Goal: Task Accomplishment & Management: Manage account settings

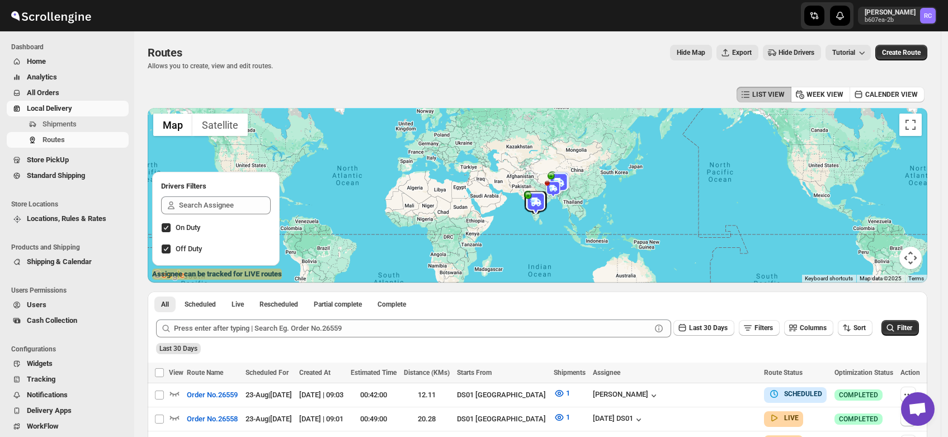
scroll to position [211, 0]
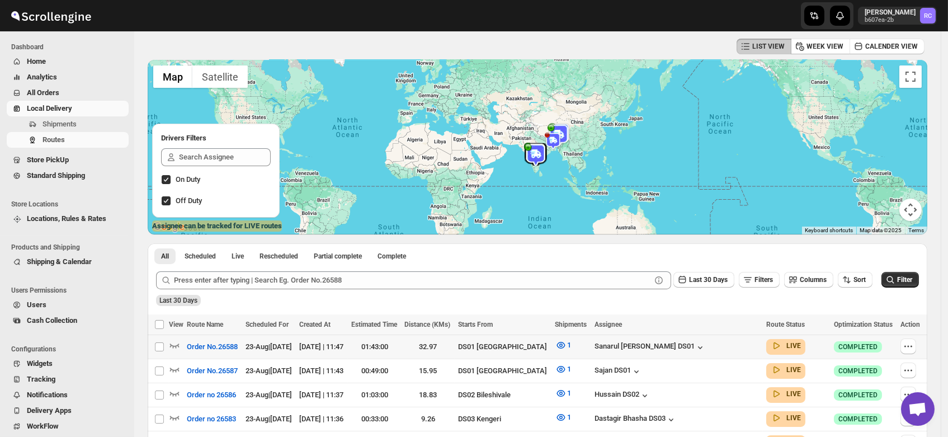
scroll to position [3, 0]
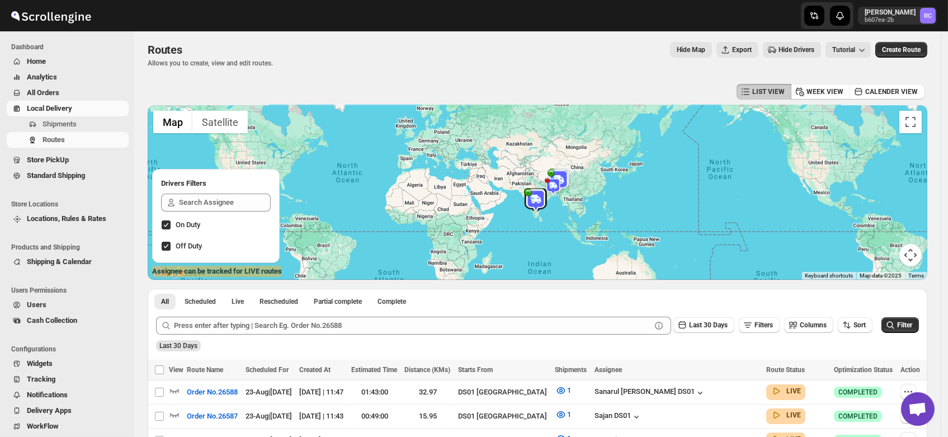
click at [36, 300] on span "Users" at bounding box center [37, 304] width 20 height 8
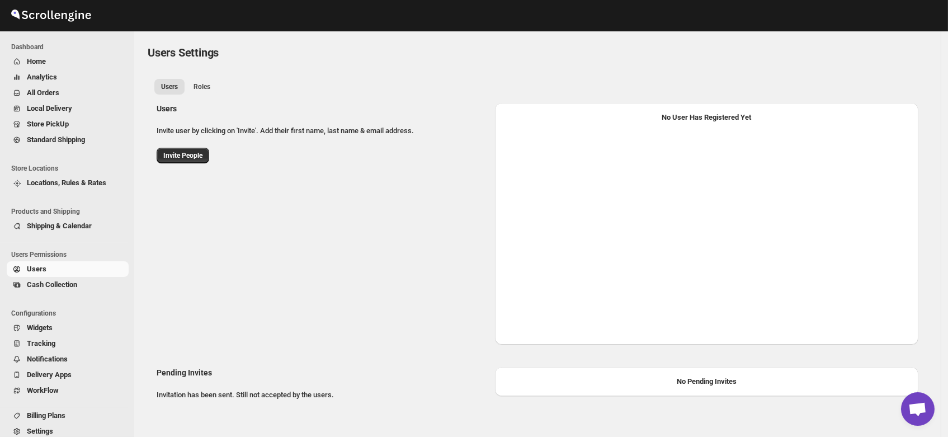
select select "637b767fbaab0276b10c91d5"
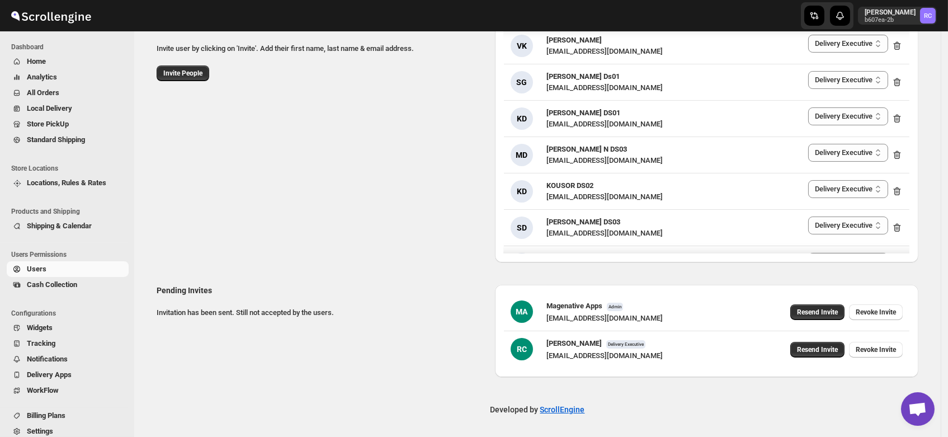
scroll to position [1159, 0]
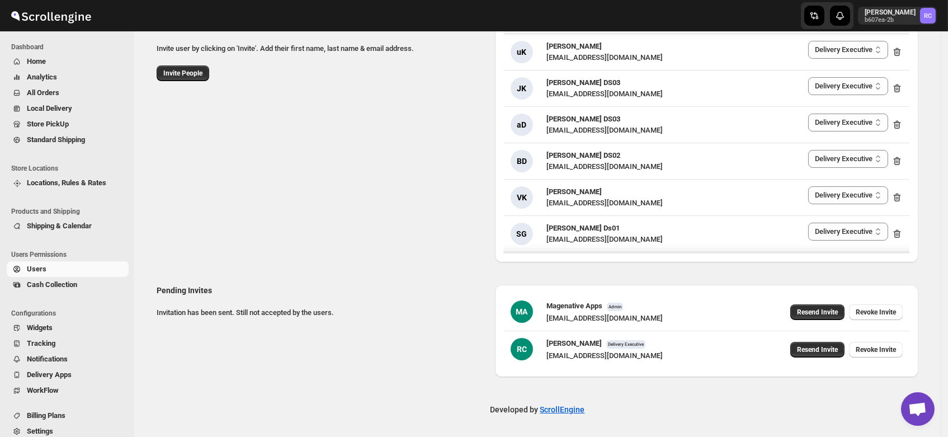
click at [291, 221] on div "Users Invite user by clicking on 'Invite'. Add their first name, last name & em…" at bounding box center [533, 137] width 771 height 251
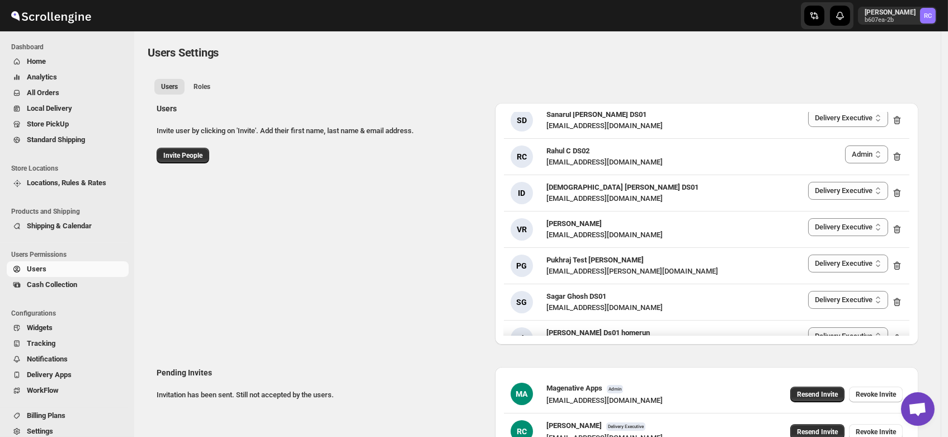
scroll to position [0, 0]
